Goal: Task Accomplishment & Management: Use online tool/utility

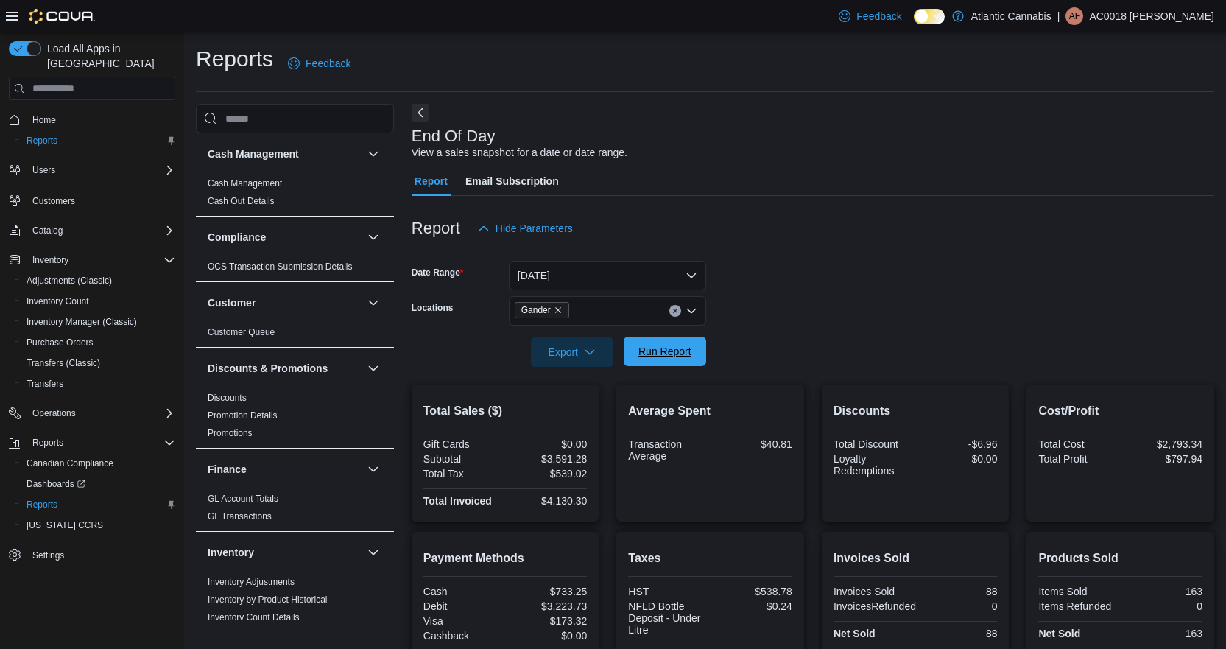
drag, startPoint x: 688, startPoint y: 350, endPoint x: 697, endPoint y: 352, distance: 9.8
click at [692, 351] on span "Run Report" at bounding box center [665, 351] width 65 height 29
click at [558, 311] on icon "Remove Gander from selection in this group" at bounding box center [558, 310] width 6 height 6
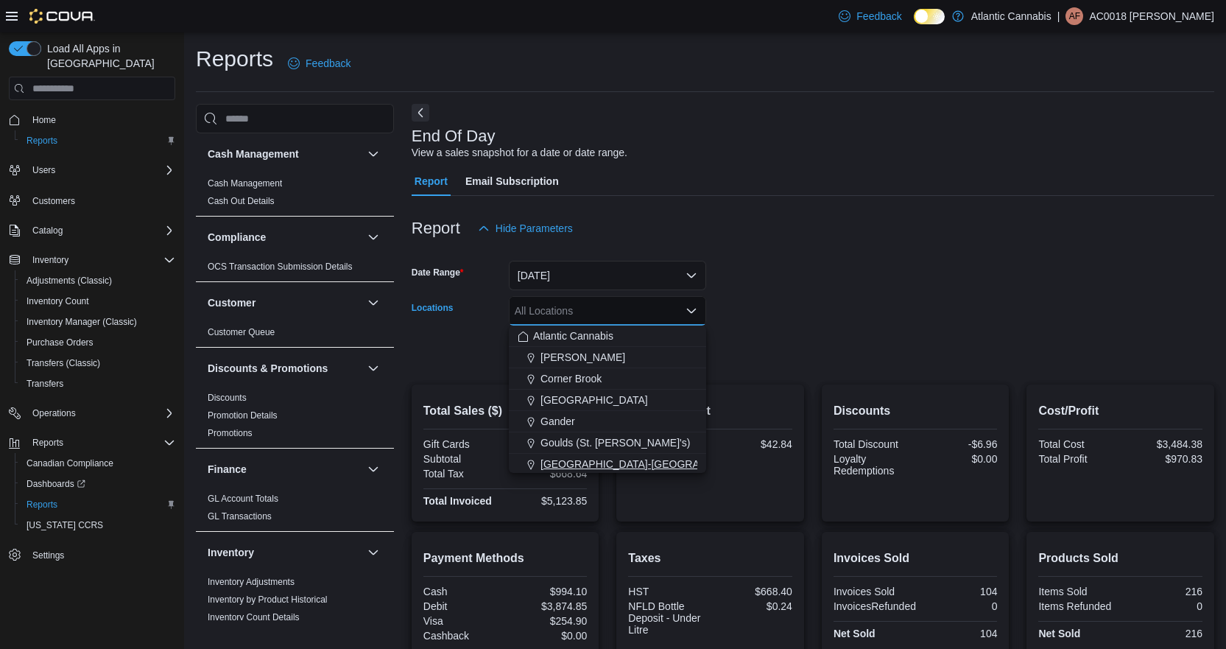
click at [561, 462] on span "[GEOGRAPHIC_DATA]-[GEOGRAPHIC_DATA]" at bounding box center [650, 464] width 218 height 15
click at [941, 339] on form "Date Range [DATE] Locations [GEOGRAPHIC_DATA]-[GEOGRAPHIC_DATA] Combo box. Sele…" at bounding box center [813, 305] width 803 height 124
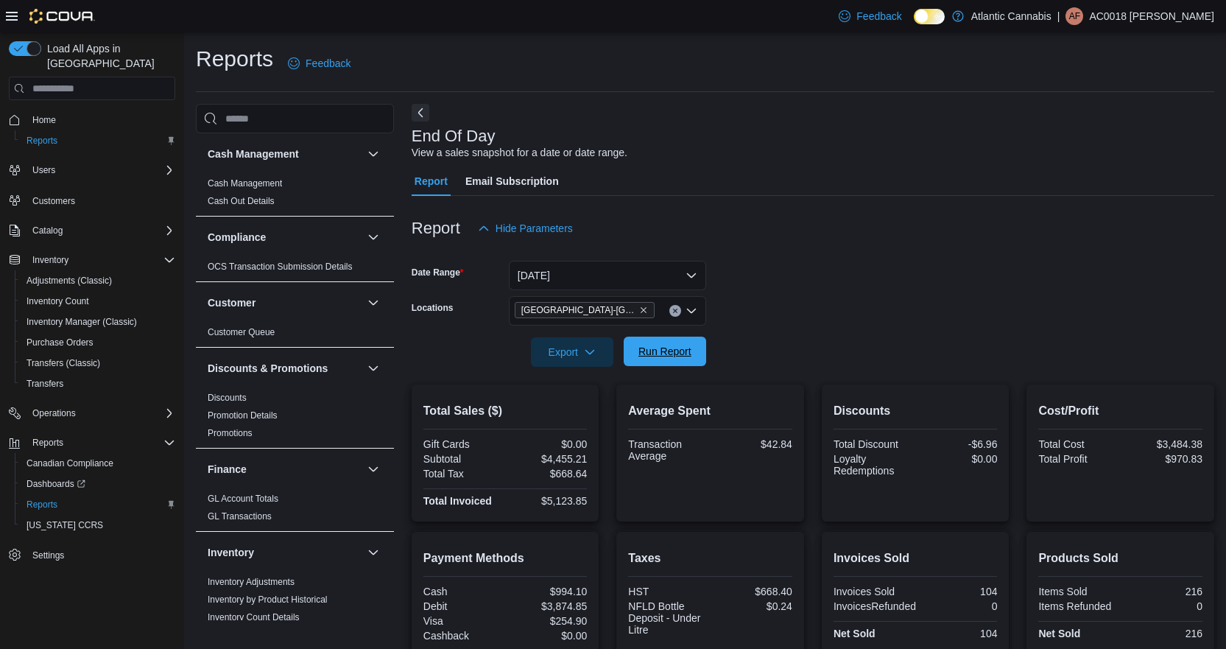
click at [687, 360] on span "Run Report" at bounding box center [665, 351] width 65 height 29
click at [639, 310] on icon "Remove Grand Falls-Windsor from selection in this group" at bounding box center [643, 310] width 9 height 9
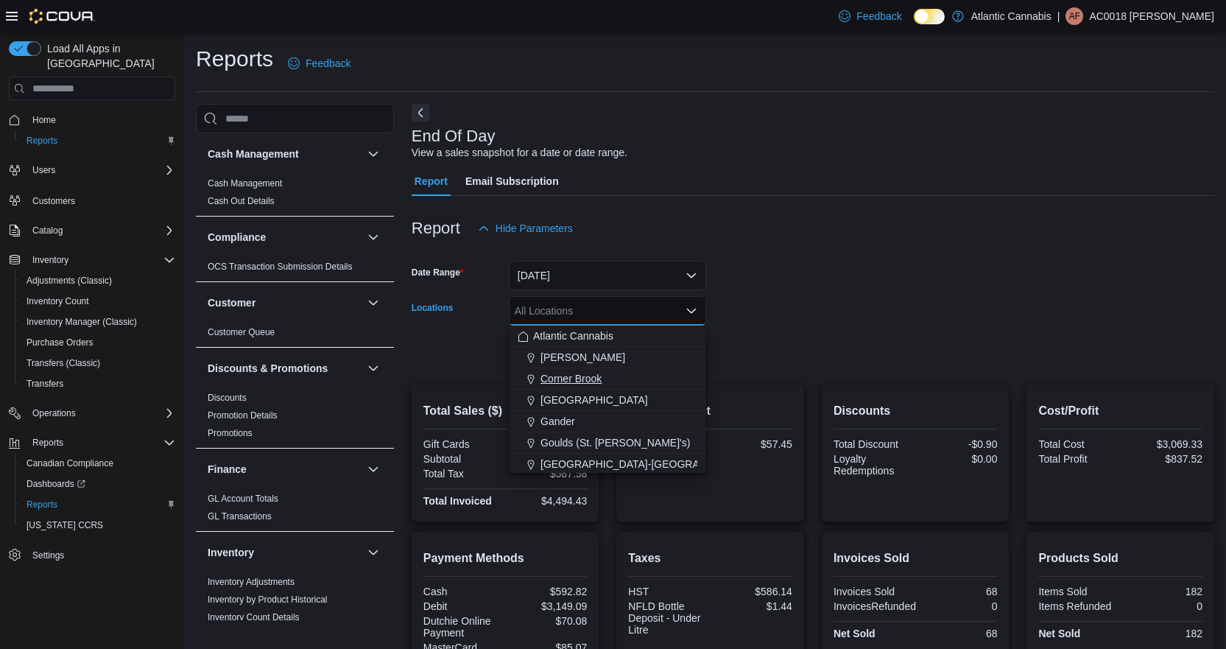
drag, startPoint x: 564, startPoint y: 377, endPoint x: 572, endPoint y: 376, distance: 8.1
click at [572, 376] on span "Corner Brook" at bounding box center [571, 378] width 61 height 15
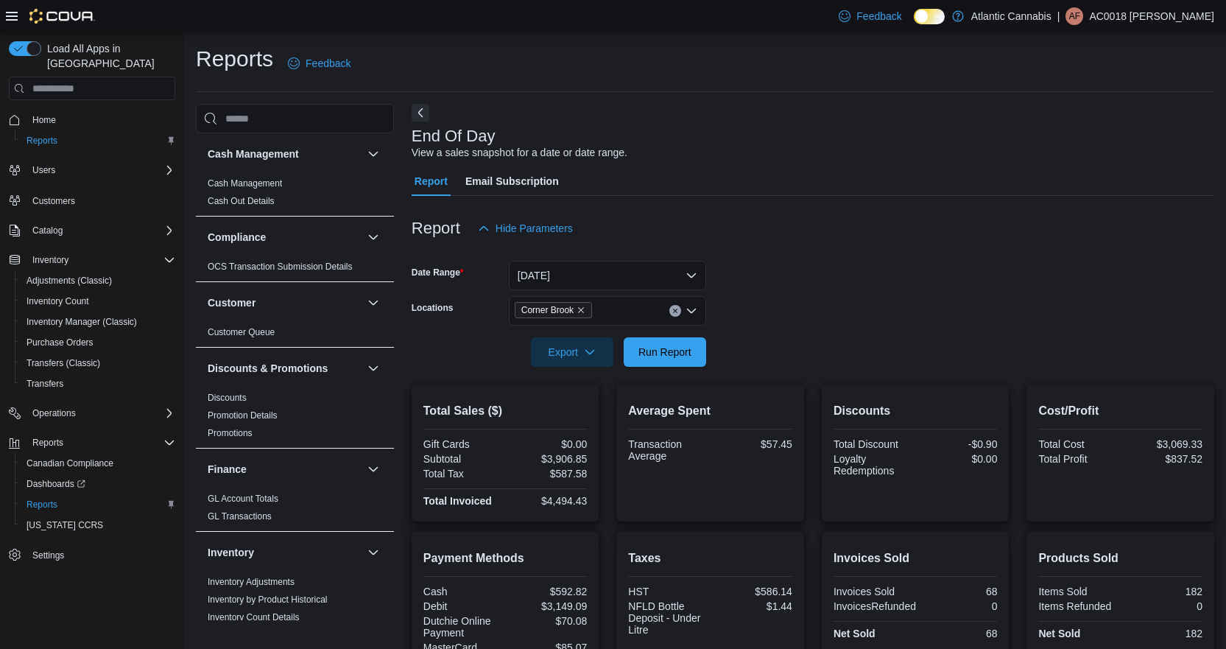
click at [813, 313] on form "Date Range [DATE] Locations Corner Brook Export Run Report" at bounding box center [813, 305] width 803 height 124
click at [672, 340] on span "Run Report" at bounding box center [665, 351] width 65 height 29
click at [579, 306] on icon "Remove Corner Brook from selection in this group" at bounding box center [581, 310] width 9 height 9
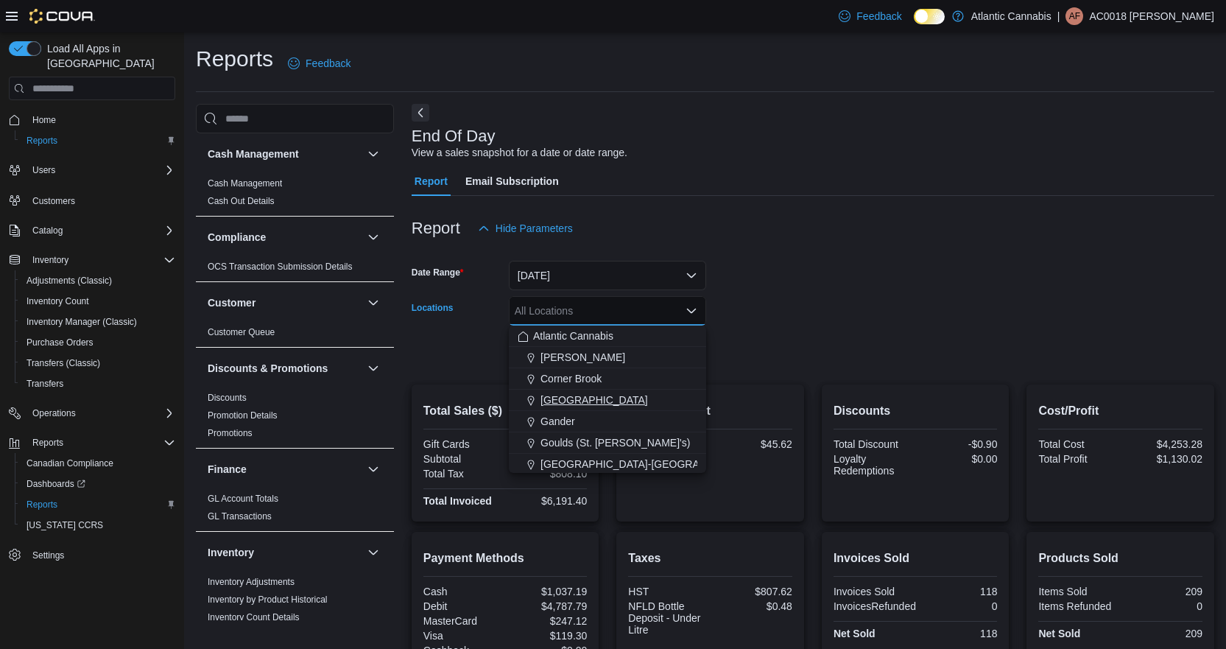
click at [546, 405] on div "Atlantic Cannabis Bay [PERSON_NAME][GEOGRAPHIC_DATA] [GEOGRAPHIC_DATA] [GEOGRAP…" at bounding box center [607, 443] width 197 height 235
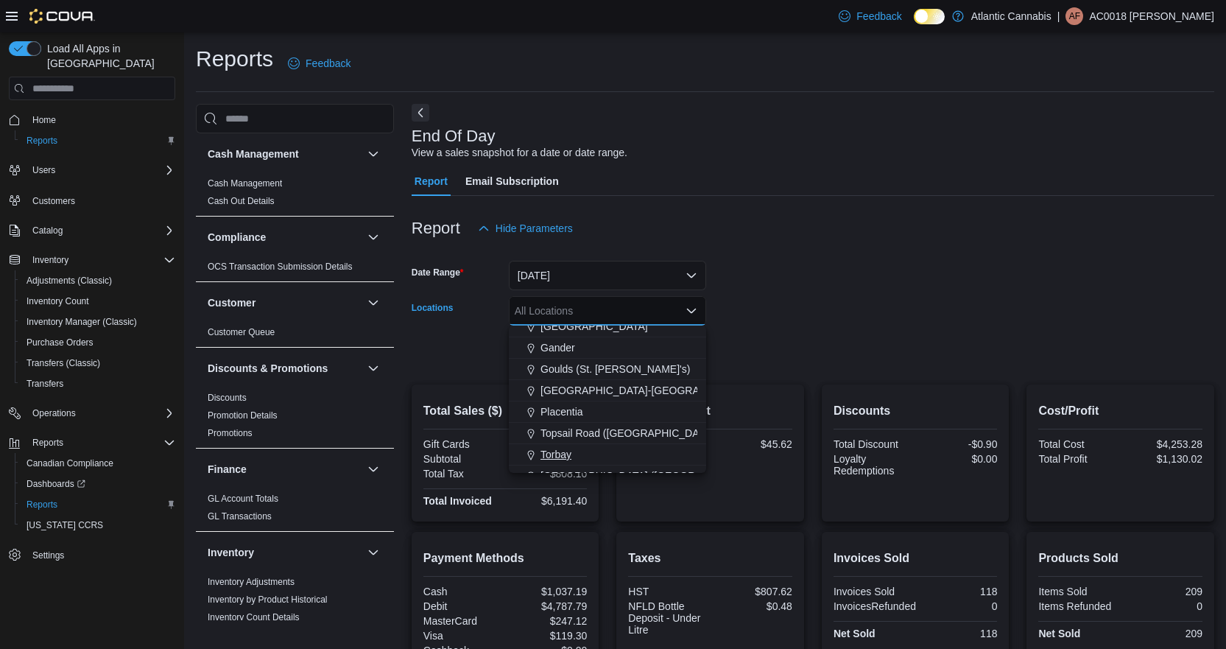
click at [549, 447] on span "Torbay" at bounding box center [556, 454] width 31 height 15
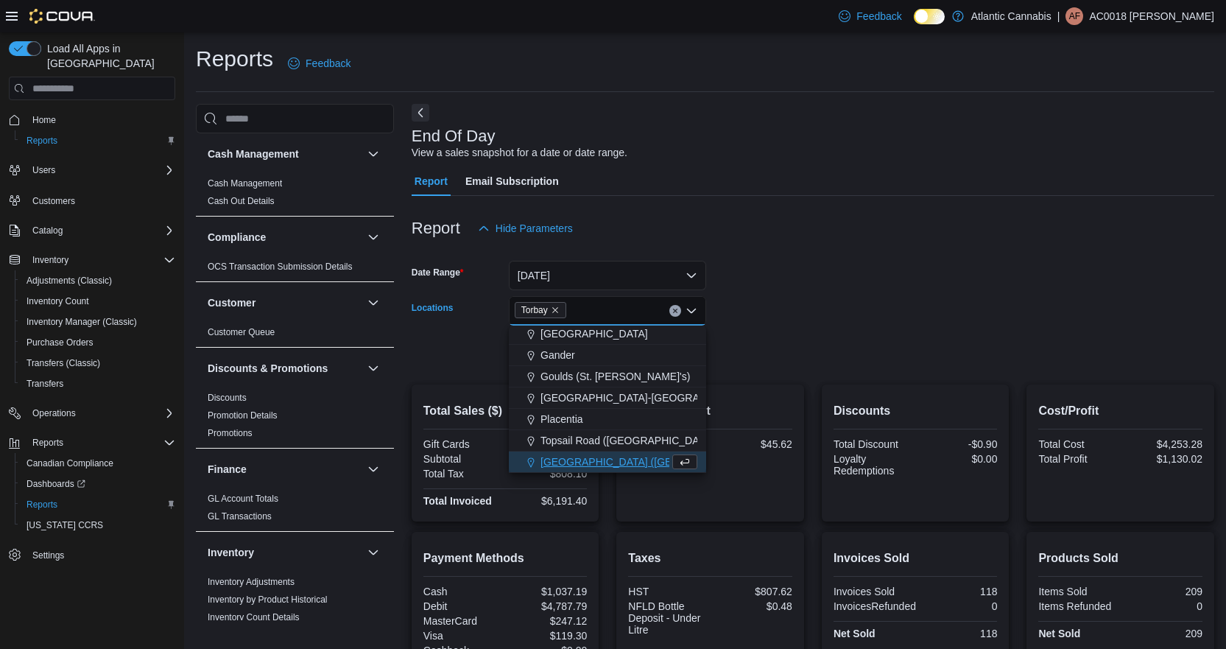
click at [790, 342] on form "Date Range [DATE] Locations [GEOGRAPHIC_DATA] Combo box. Selected. [GEOGRAPHIC_…" at bounding box center [813, 305] width 803 height 124
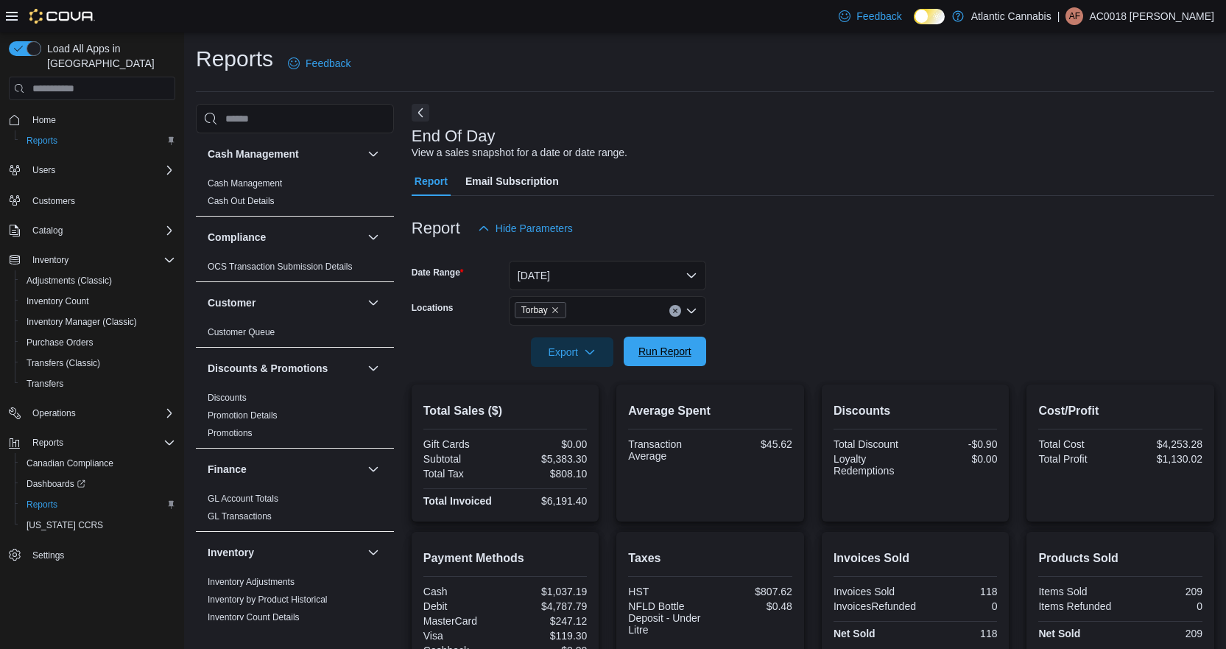
click at [675, 361] on span "Run Report" at bounding box center [665, 351] width 65 height 29
click at [675, 310] on icon "Clear input" at bounding box center [675, 311] width 4 height 4
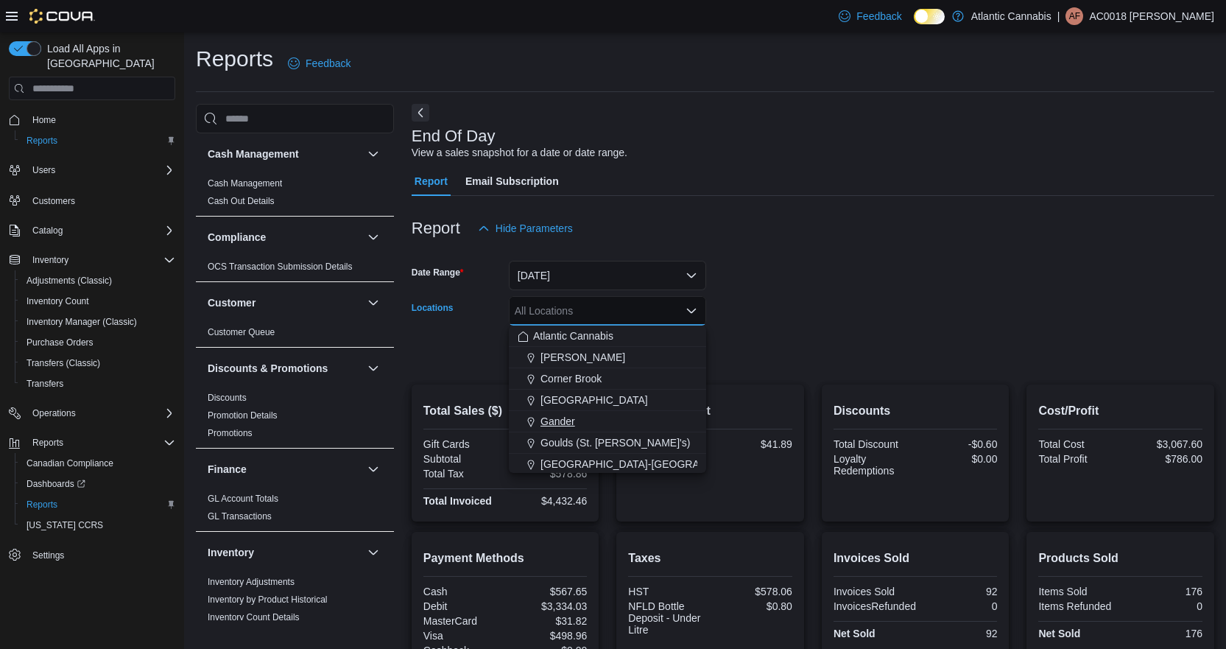
click at [555, 421] on span "Gander" at bounding box center [558, 421] width 35 height 15
click at [918, 314] on form "Date Range [DATE] Locations [GEOGRAPHIC_DATA] Combo box. Selected. [GEOGRAPHIC_…" at bounding box center [813, 305] width 803 height 124
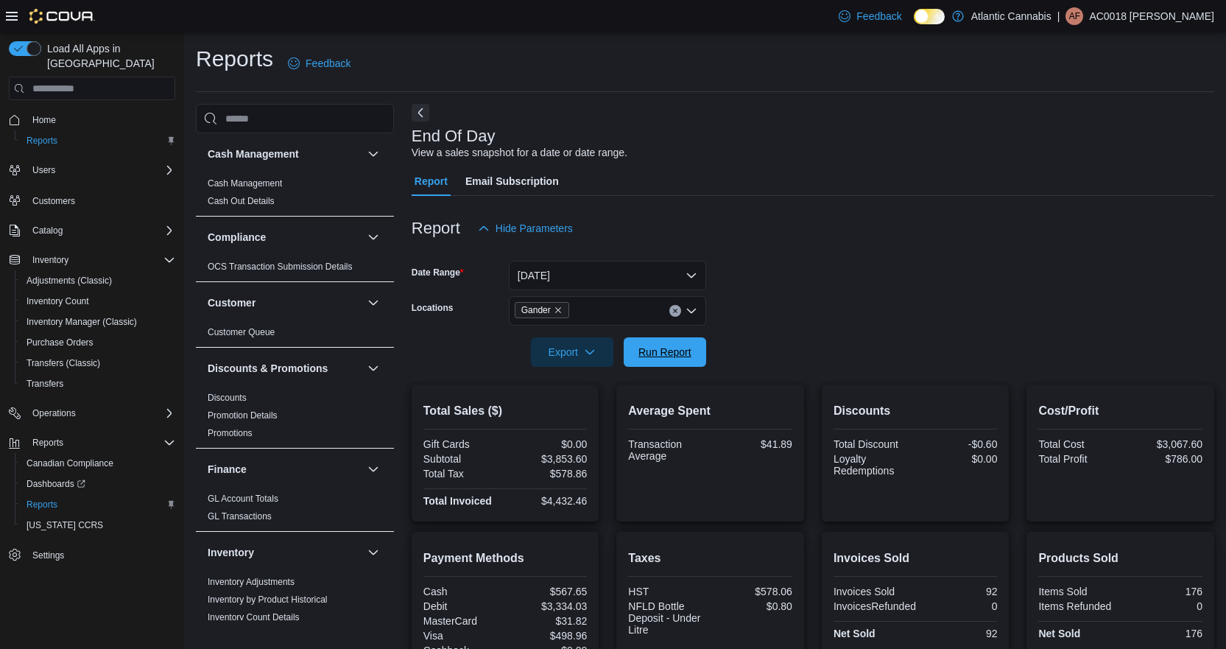
drag, startPoint x: 667, startPoint y: 340, endPoint x: 772, endPoint y: 318, distance: 106.7
click at [679, 340] on span "Run Report" at bounding box center [665, 351] width 65 height 29
